Goal: Task Accomplishment & Management: Use online tool/utility

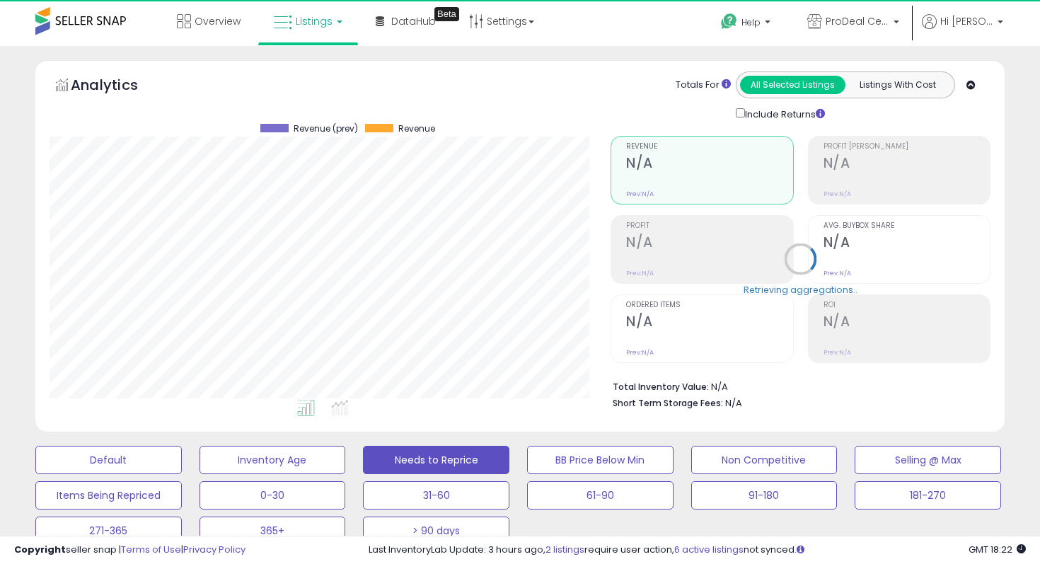
scroll to position [290, 561]
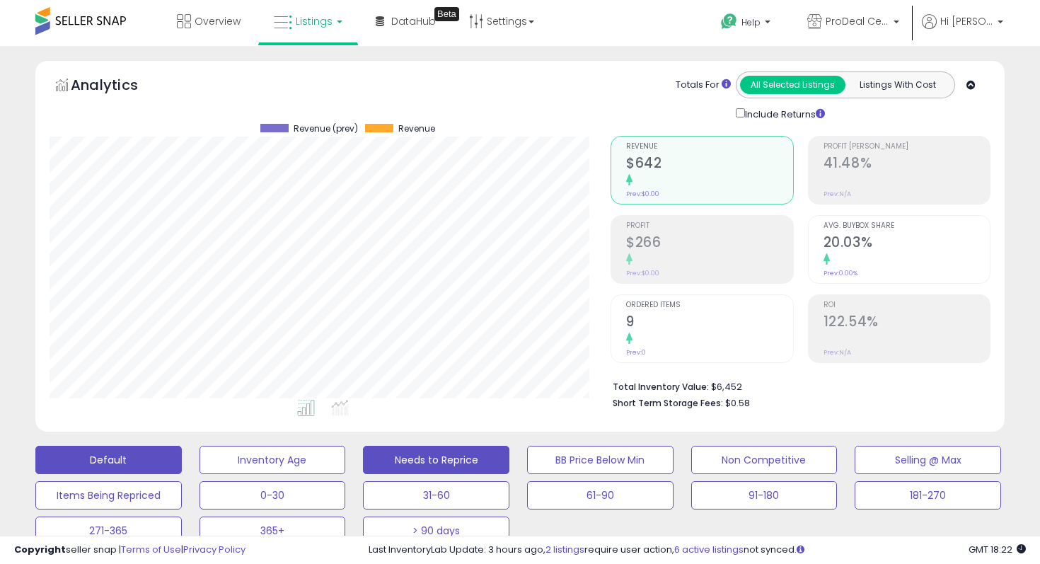
click at [109, 460] on button "Default" at bounding box center [108, 460] width 146 height 28
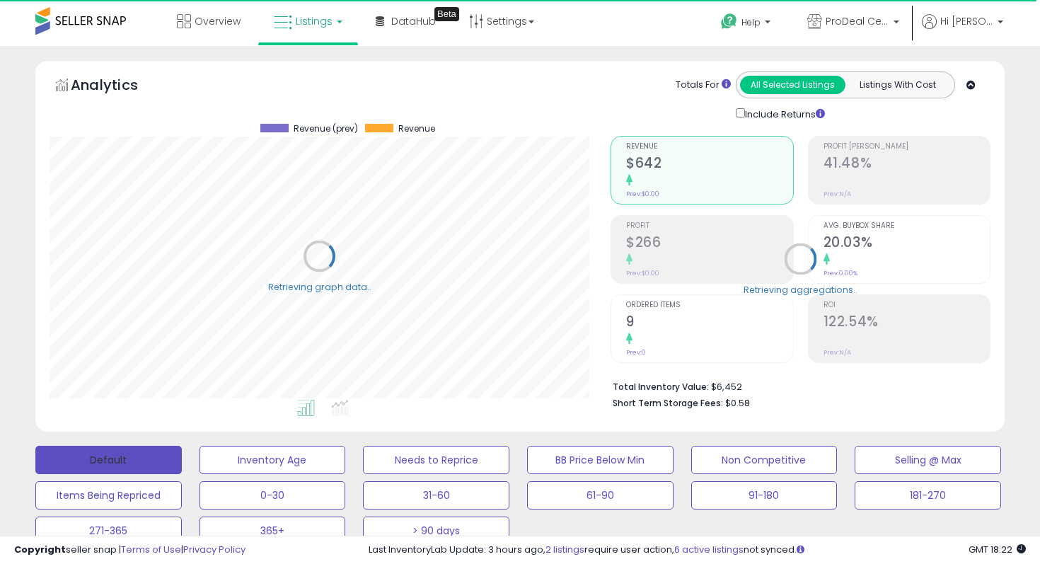
select select "**"
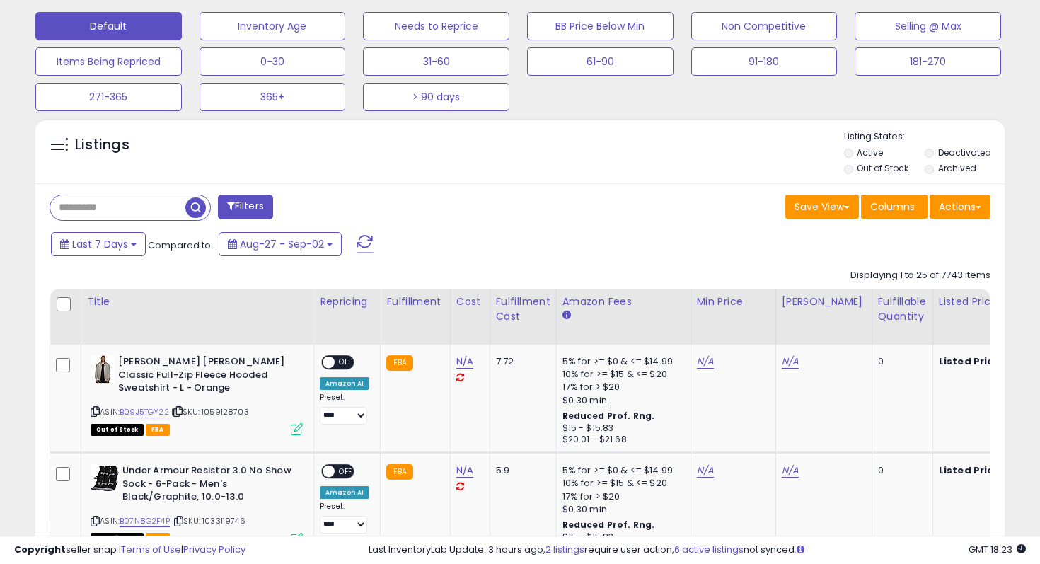
scroll to position [420, 0]
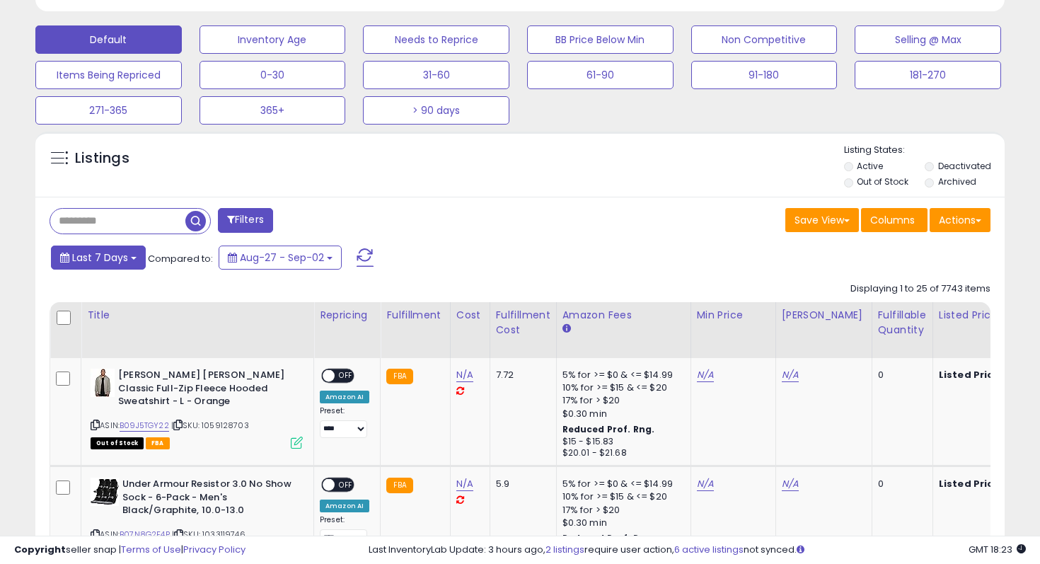
click at [129, 261] on button "Last 7 Days" at bounding box center [98, 257] width 95 height 24
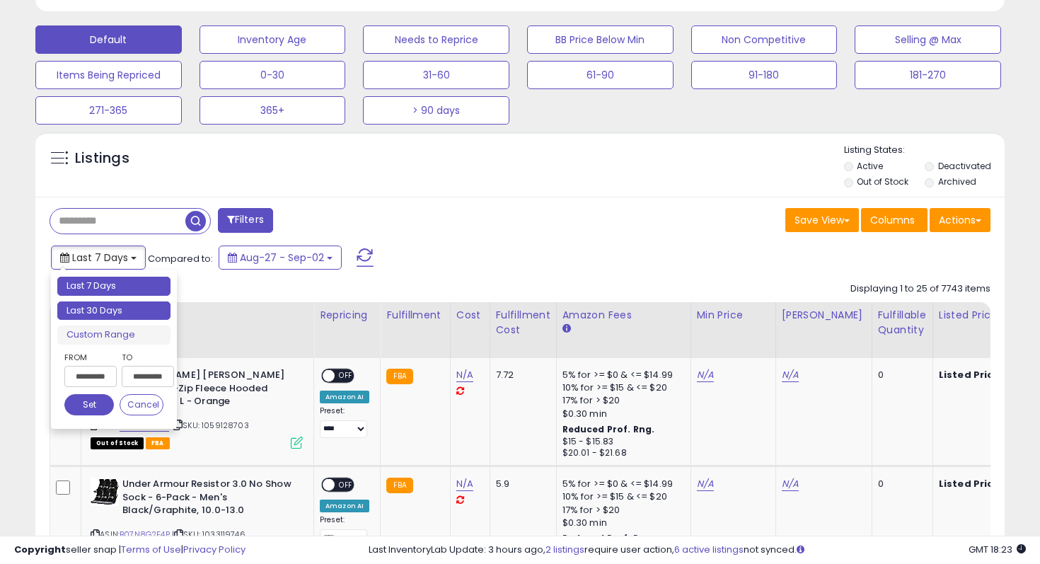
type input "**********"
click at [117, 315] on li "Last 30 Days" at bounding box center [113, 310] width 113 height 19
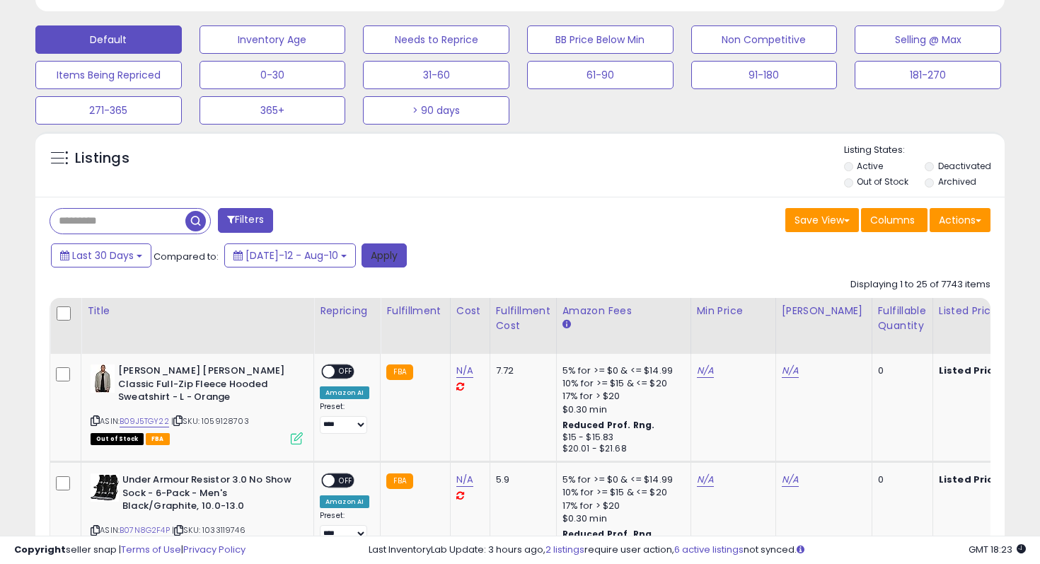
click at [368, 257] on button "Apply" at bounding box center [383, 255] width 45 height 24
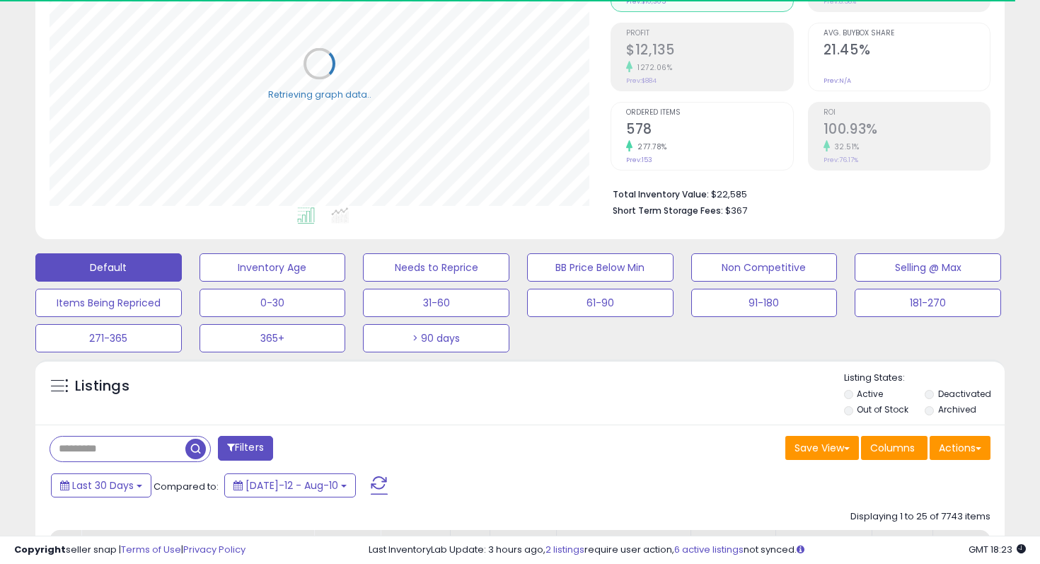
scroll to position [197, 0]
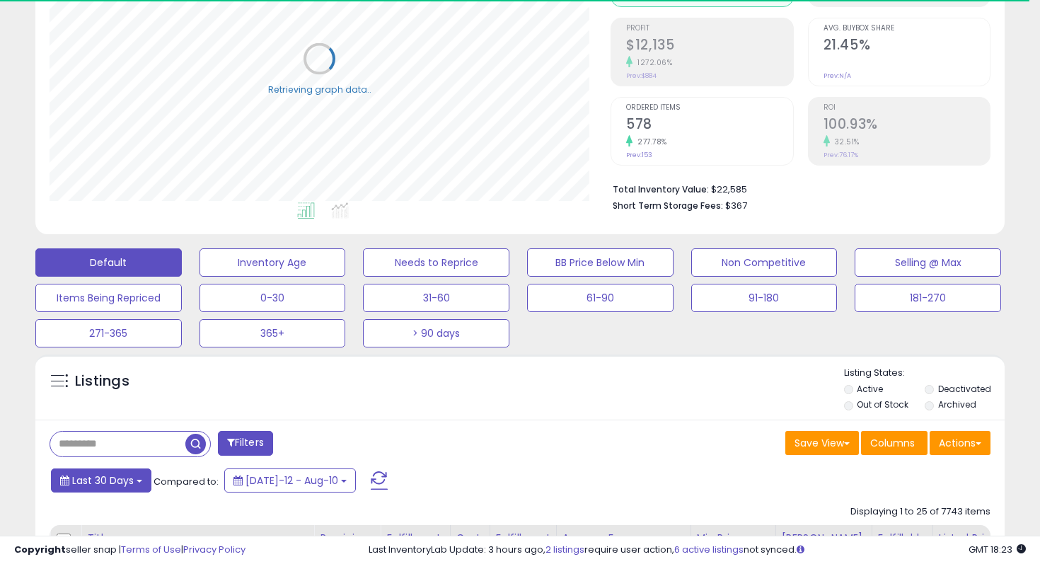
click at [147, 479] on button "Last 30 Days" at bounding box center [101, 480] width 100 height 24
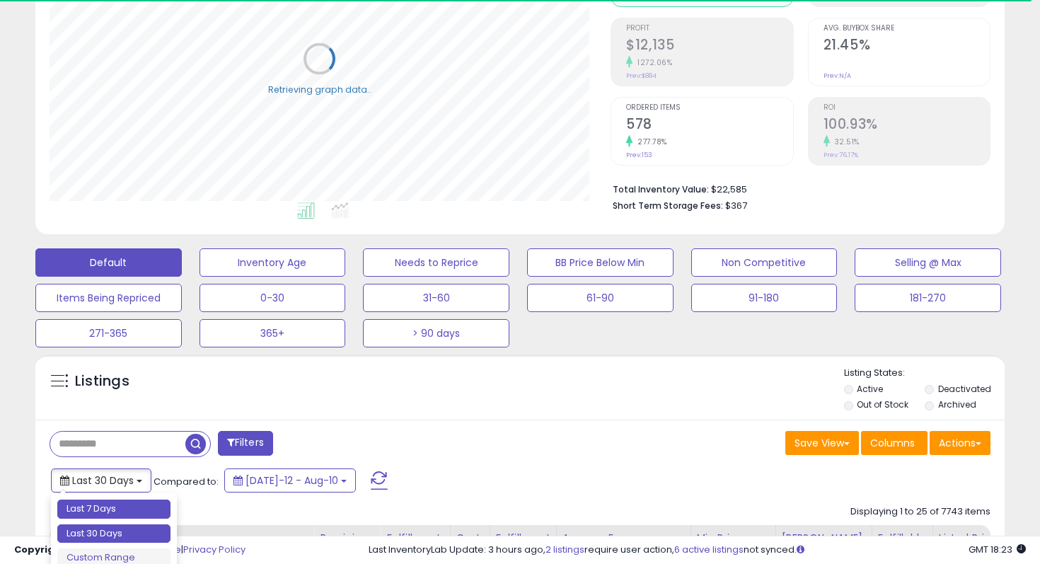
type input "**********"
click at [139, 503] on li "Last 7 Days" at bounding box center [113, 508] width 113 height 19
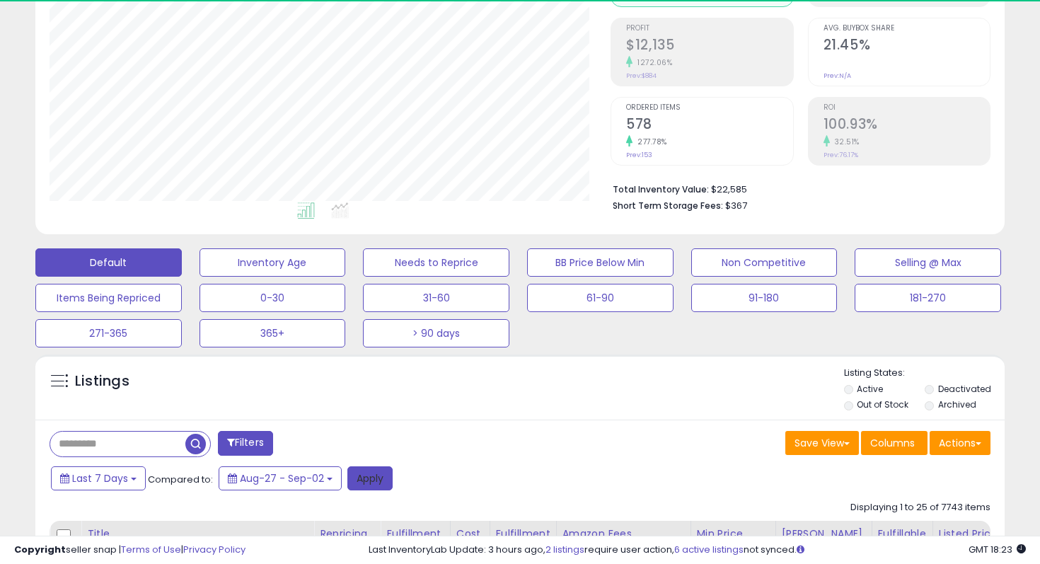
click at [387, 484] on button "Apply" at bounding box center [369, 478] width 45 height 24
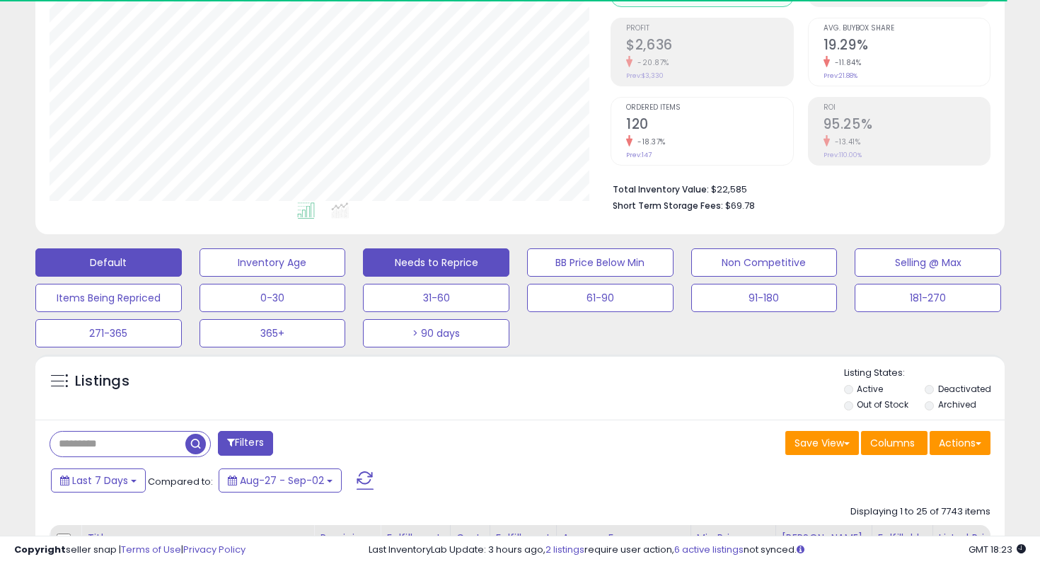
click at [436, 266] on button "Needs to Reprice" at bounding box center [436, 262] width 146 height 28
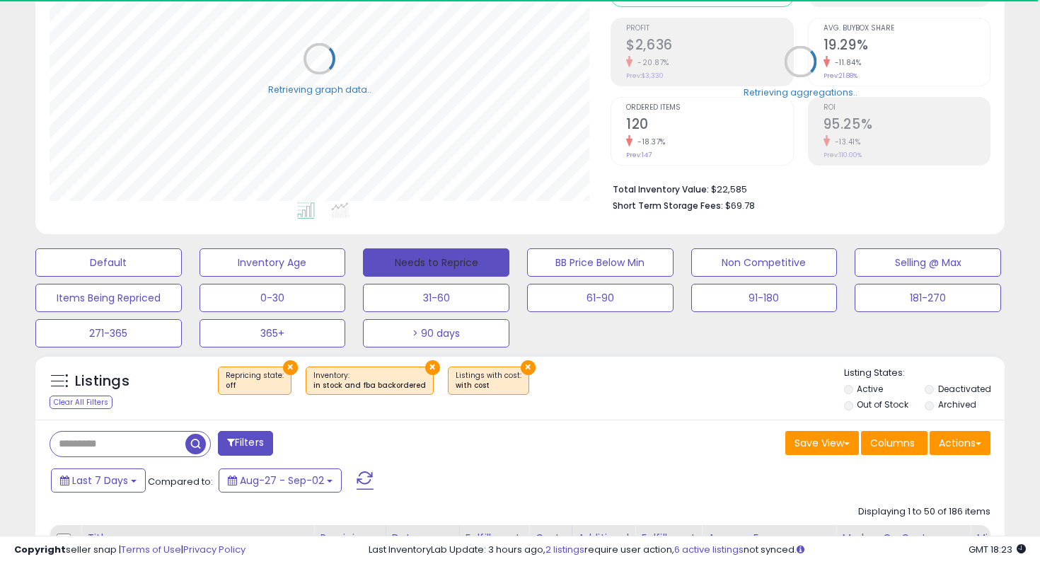
select select "**"
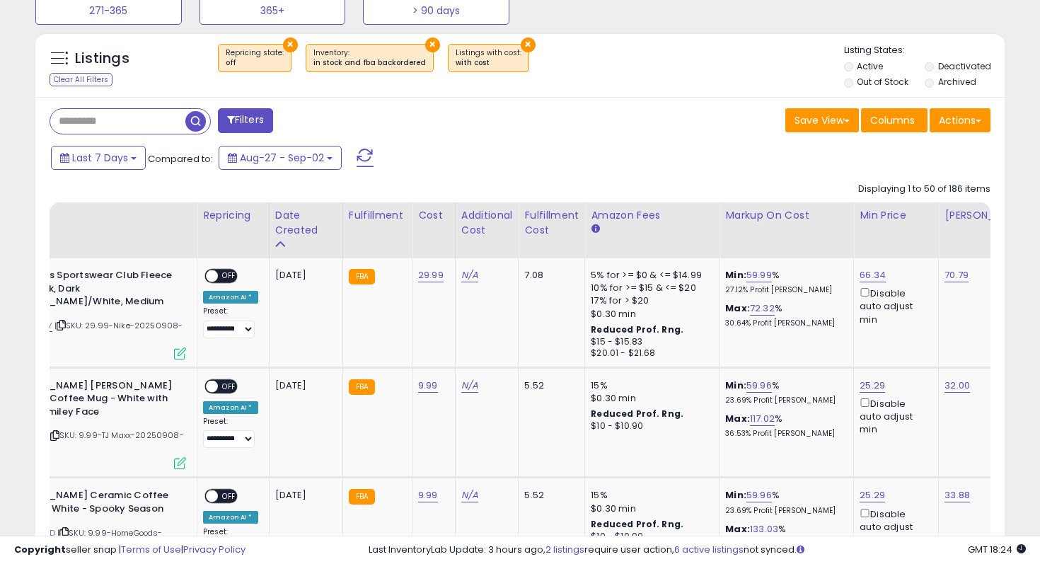
scroll to position [0, 187]
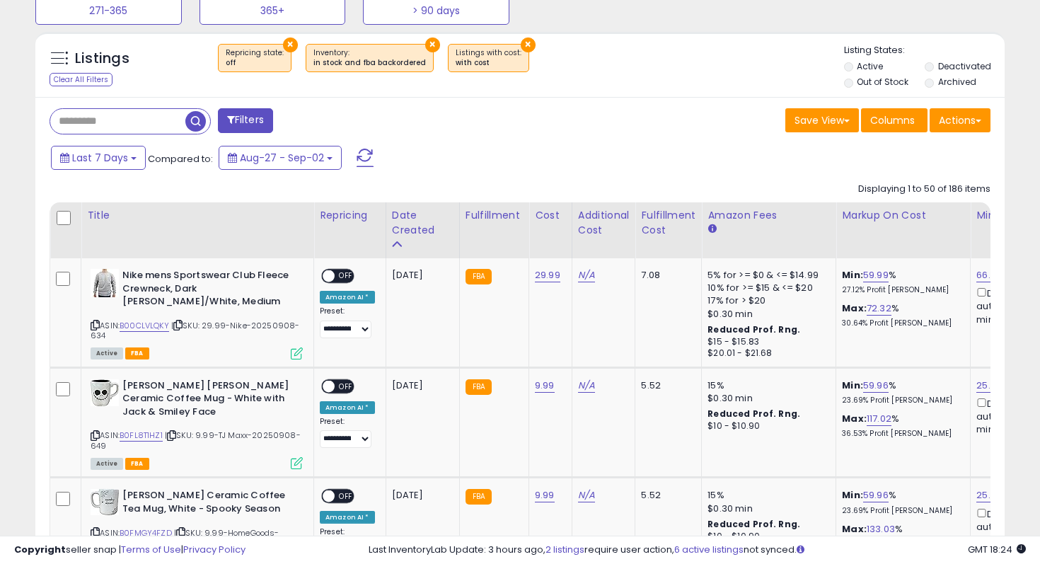
click at [256, 121] on button "Filters" at bounding box center [245, 120] width 55 height 25
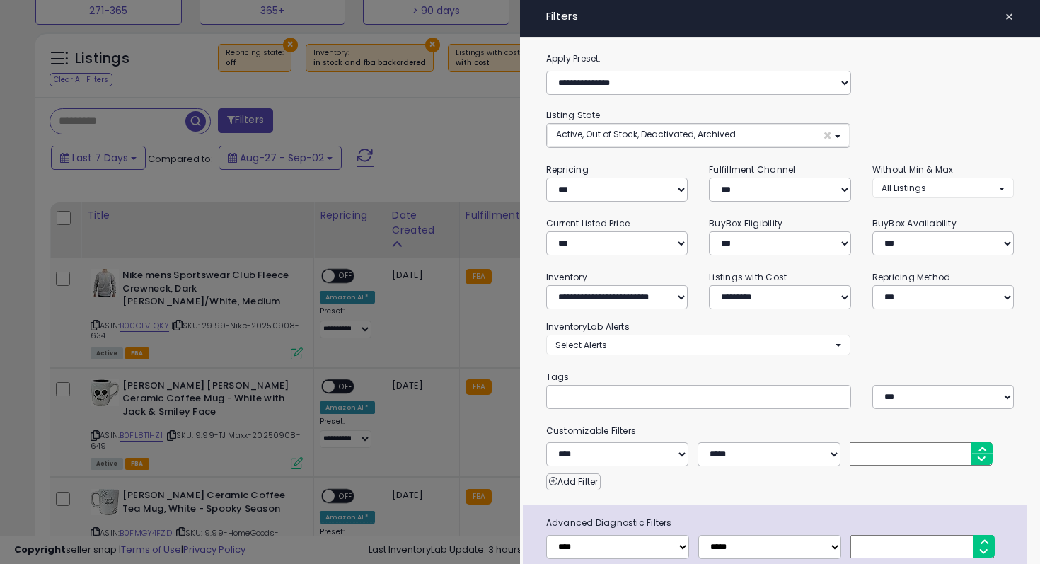
click at [1006, 25] on span "×" at bounding box center [1008, 17] width 9 height 20
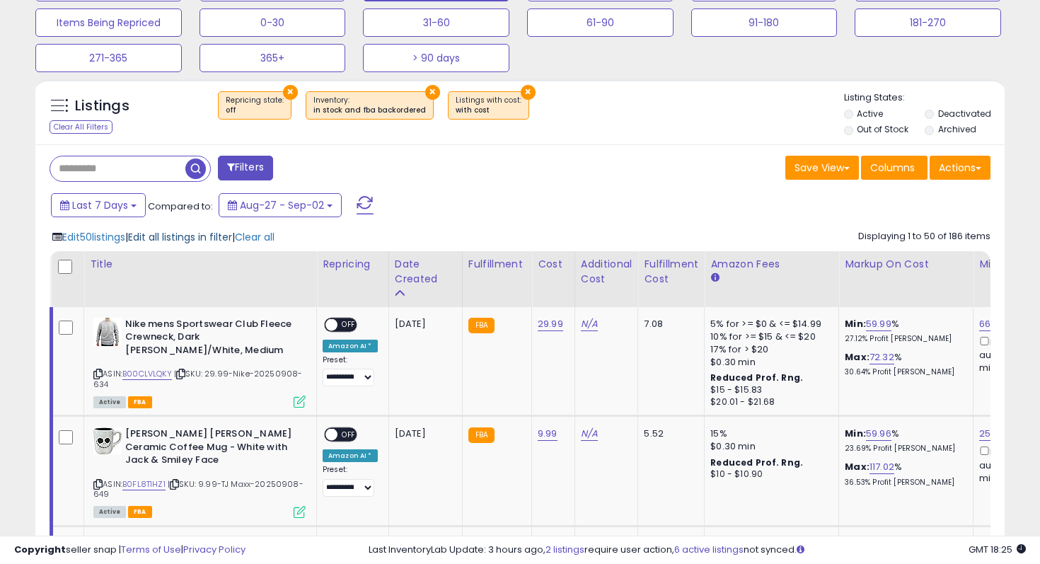
click at [185, 237] on span "Edit all listings in filter" at bounding box center [180, 237] width 104 height 14
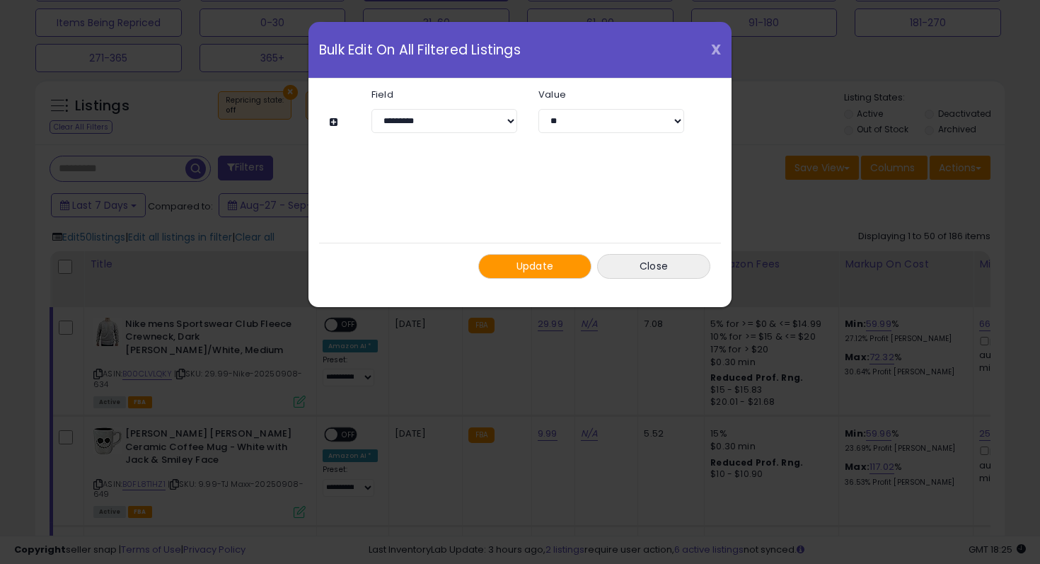
click at [716, 51] on span "X" at bounding box center [716, 50] width 10 height 20
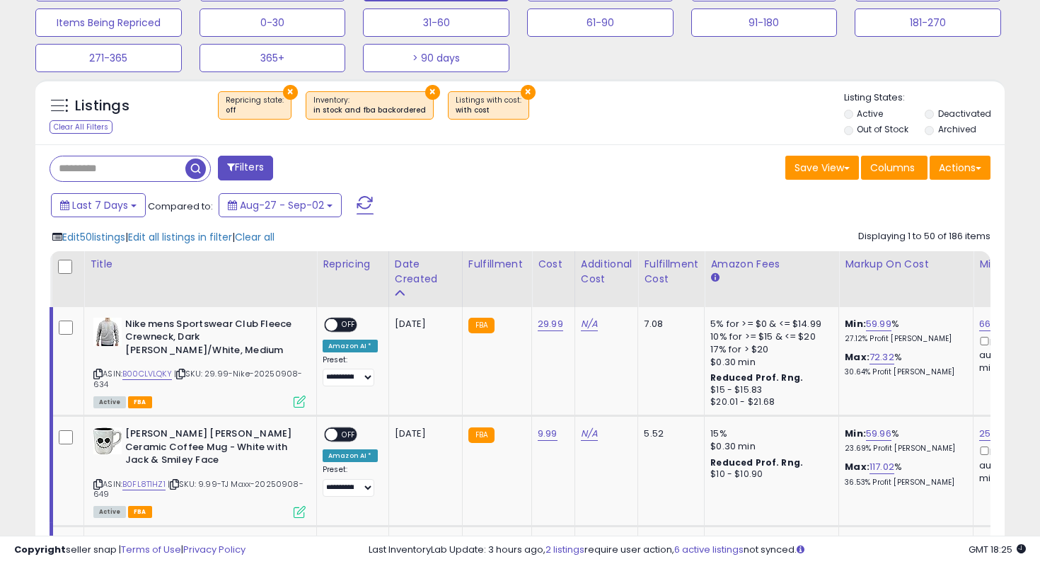
click at [454, 206] on div "Last 7 Days Compared to: Aug-27 - Sep-02" at bounding box center [400, 207] width 706 height 32
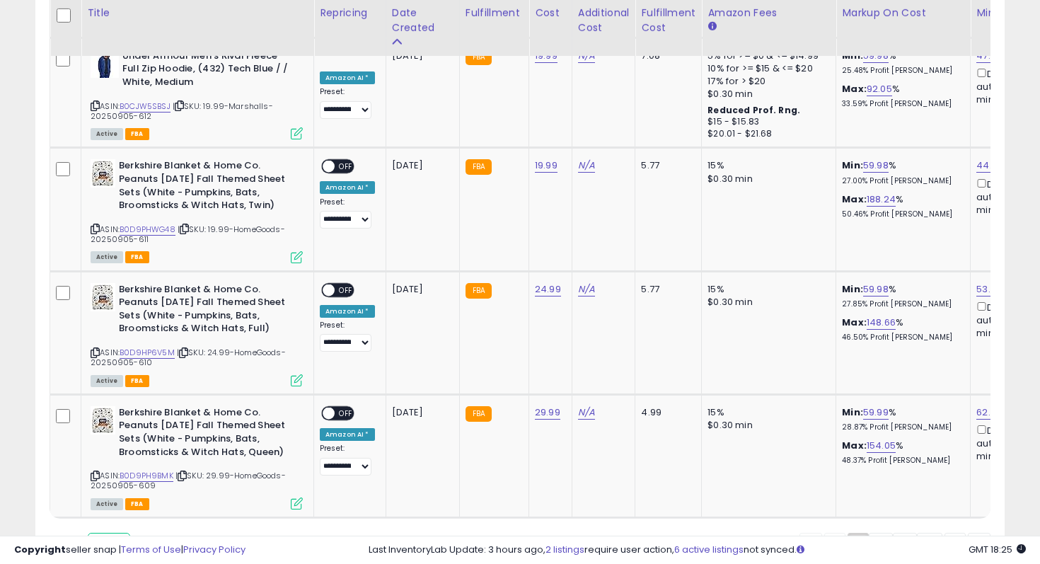
click at [119, 532] on select "** **" at bounding box center [109, 544] width 42 height 24
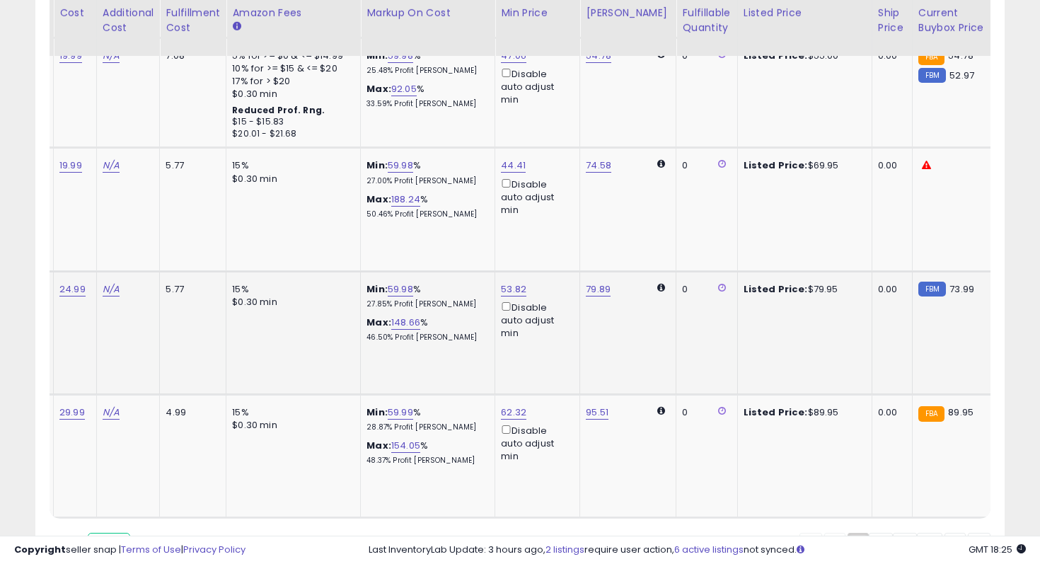
scroll to position [0, 314]
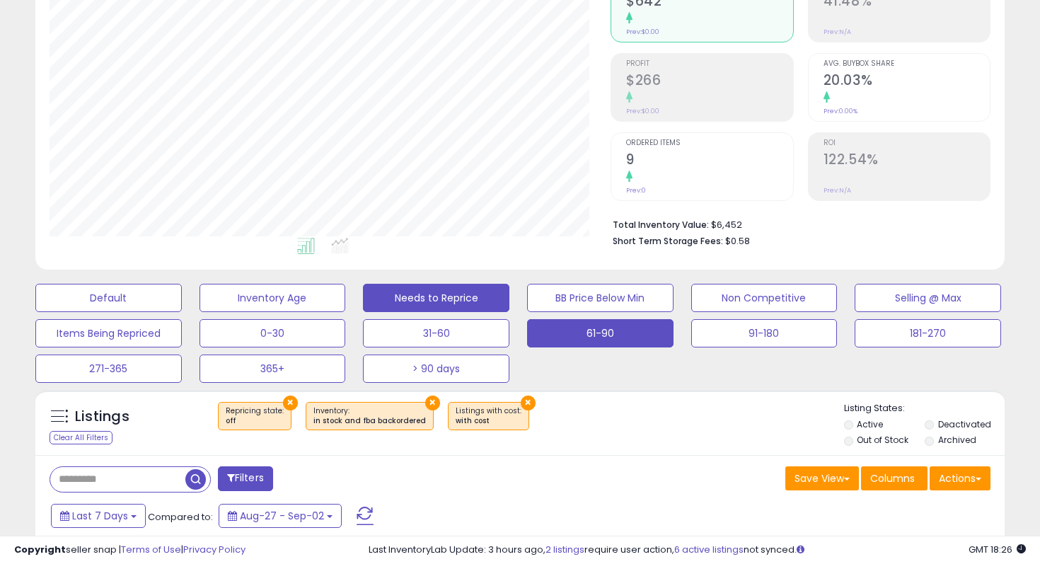
click at [622, 329] on button "61-90" at bounding box center [600, 333] width 146 height 28
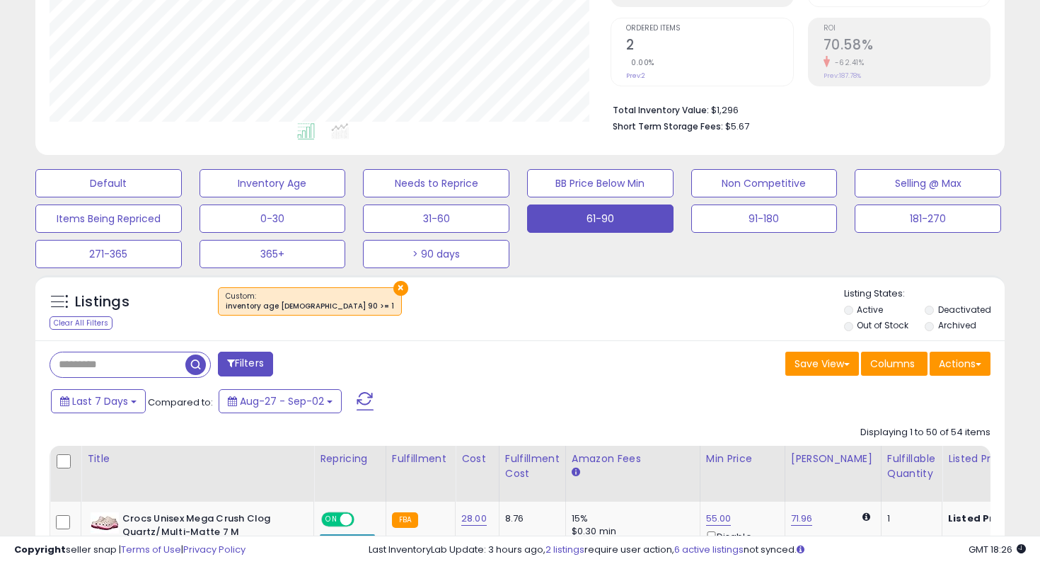
scroll to position [416, 0]
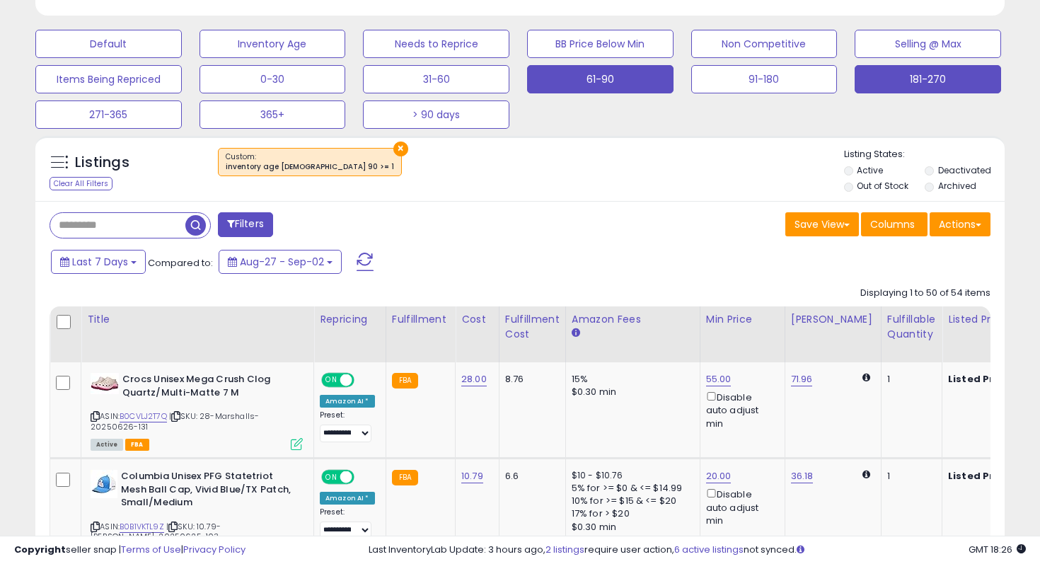
click at [866, 87] on button "181-270" at bounding box center [927, 79] width 146 height 28
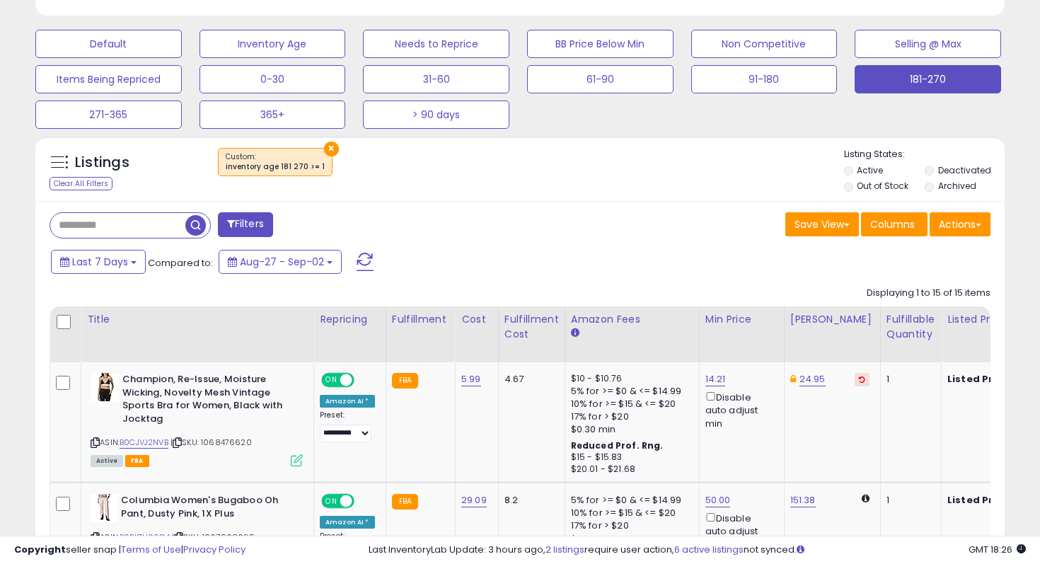
scroll to position [290, 561]
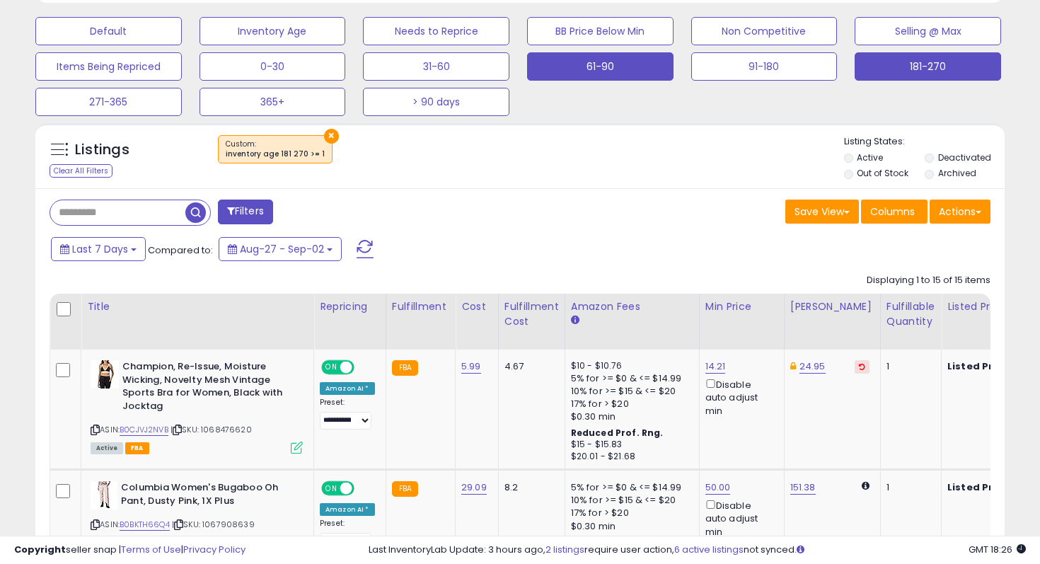
click at [619, 71] on button "61-90" at bounding box center [600, 66] width 146 height 28
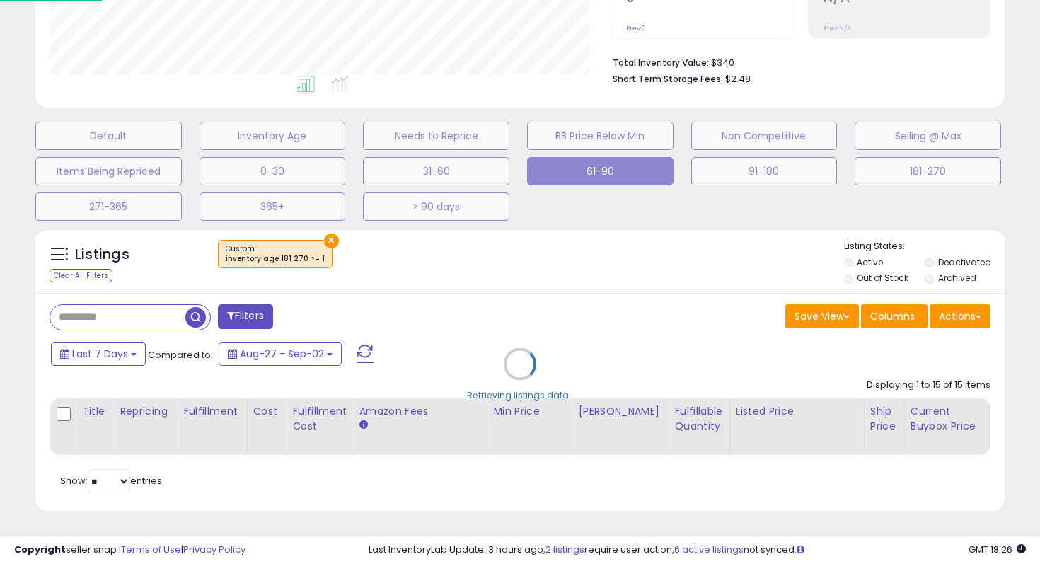
scroll to position [324, 0]
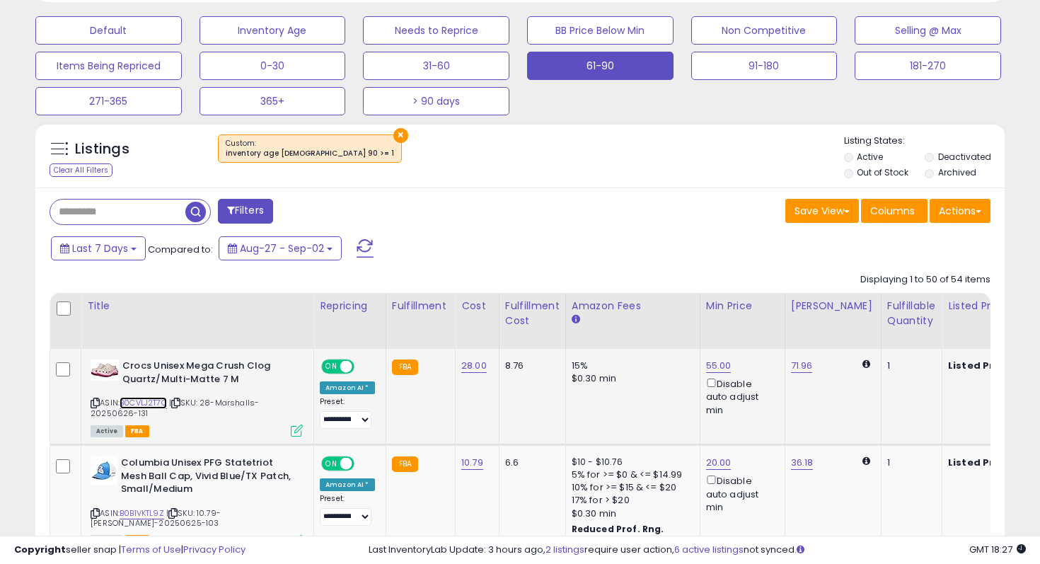
click at [146, 404] on link "B0CVLJ2T7Q" at bounding box center [143, 403] width 47 height 12
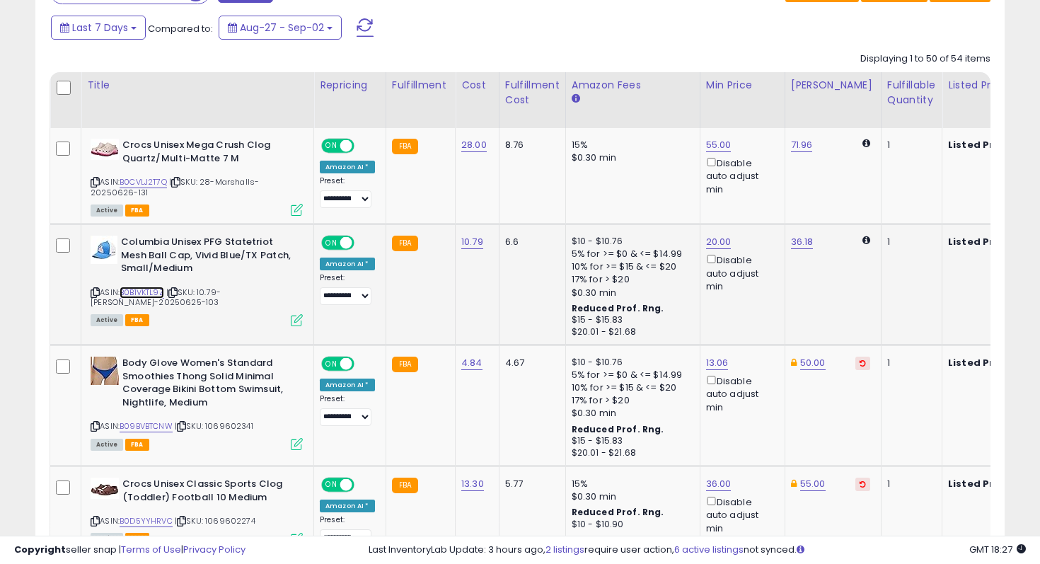
click at [143, 293] on link "B0B1VKTL9Z" at bounding box center [142, 292] width 45 height 12
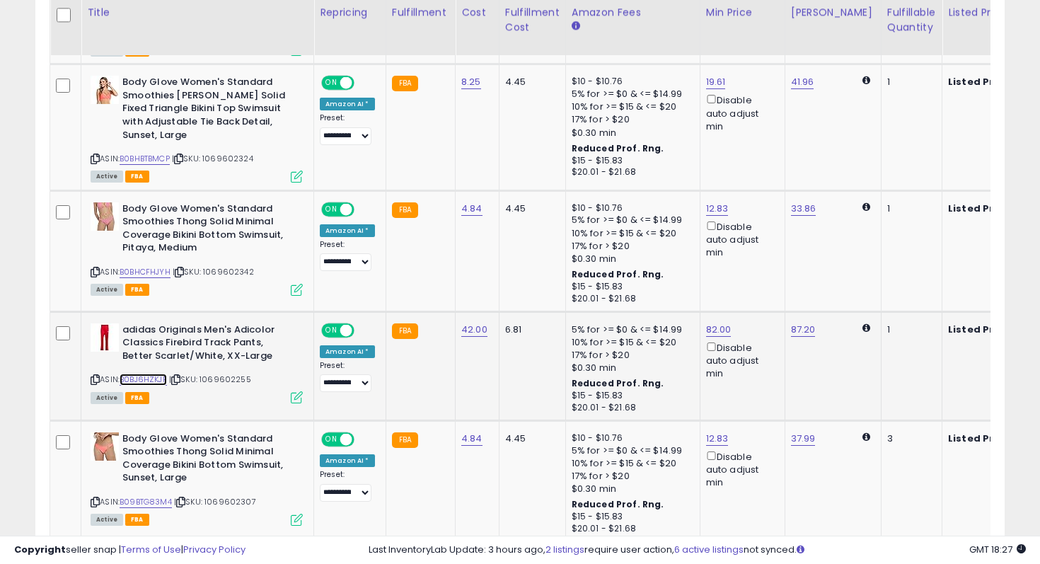
click at [155, 373] on link "B0BJ6HZKJP" at bounding box center [143, 379] width 47 height 12
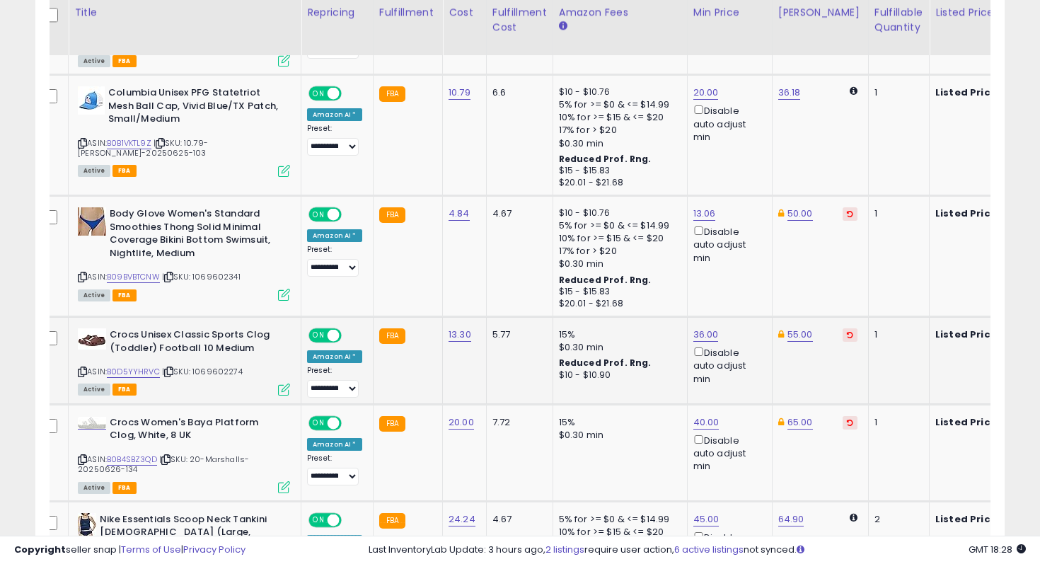
click at [219, 335] on b "Crocs Unisex Classic Sports Clog (Toddler) Football 10 Medium" at bounding box center [196, 343] width 172 height 30
click at [200, 346] on b "Crocs Unisex Classic Sports Clog (Toddler) Football 10 Medium" at bounding box center [196, 343] width 172 height 30
click at [136, 367] on link "B0D5YYHRVC" at bounding box center [133, 372] width 53 height 12
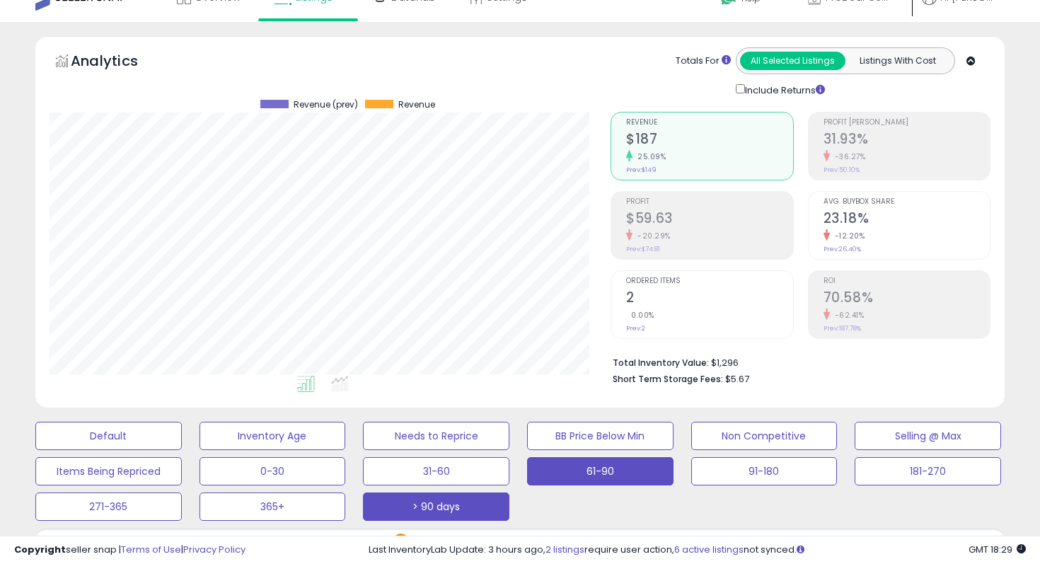
scroll to position [0, 0]
